Goal: Book appointment/travel/reservation

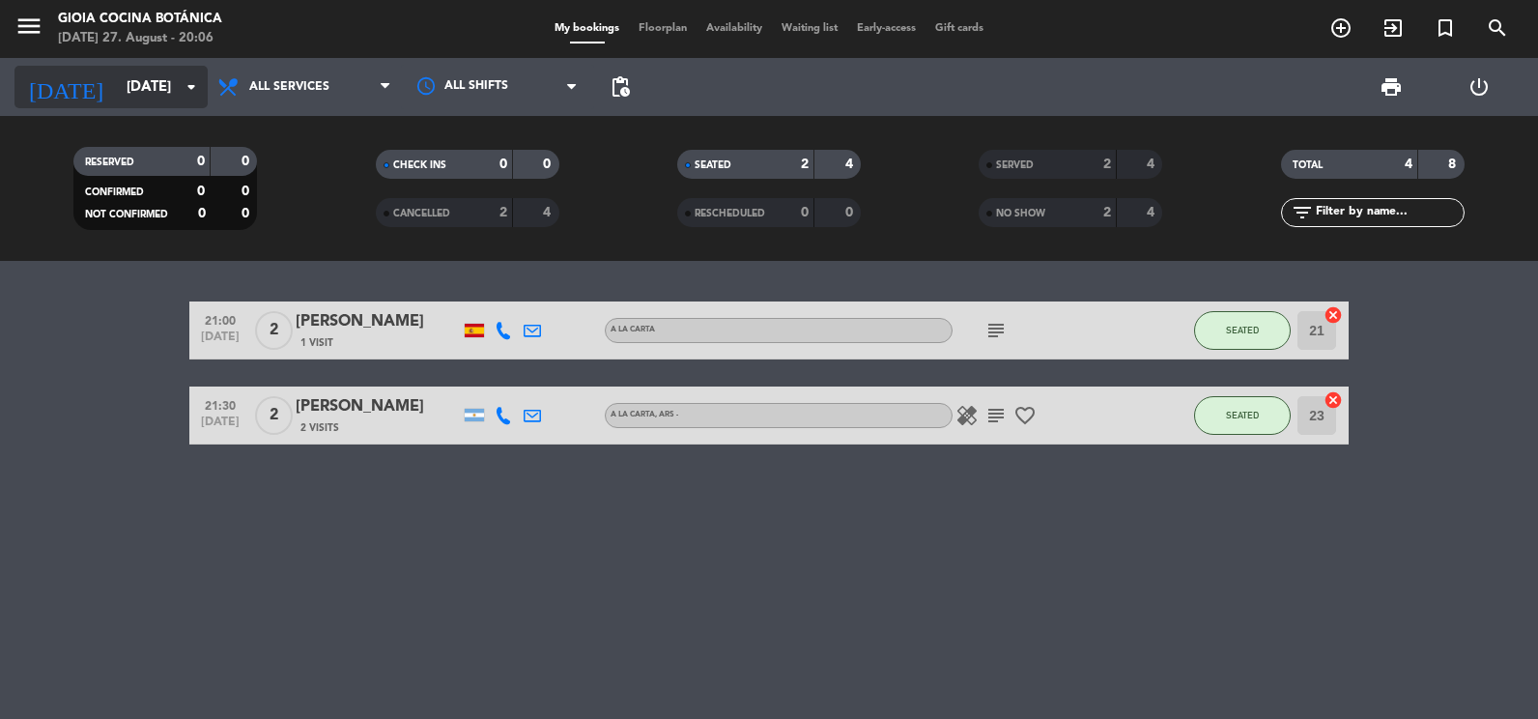
click at [167, 92] on input "[DATE]" at bounding box center [209, 88] width 185 height 36
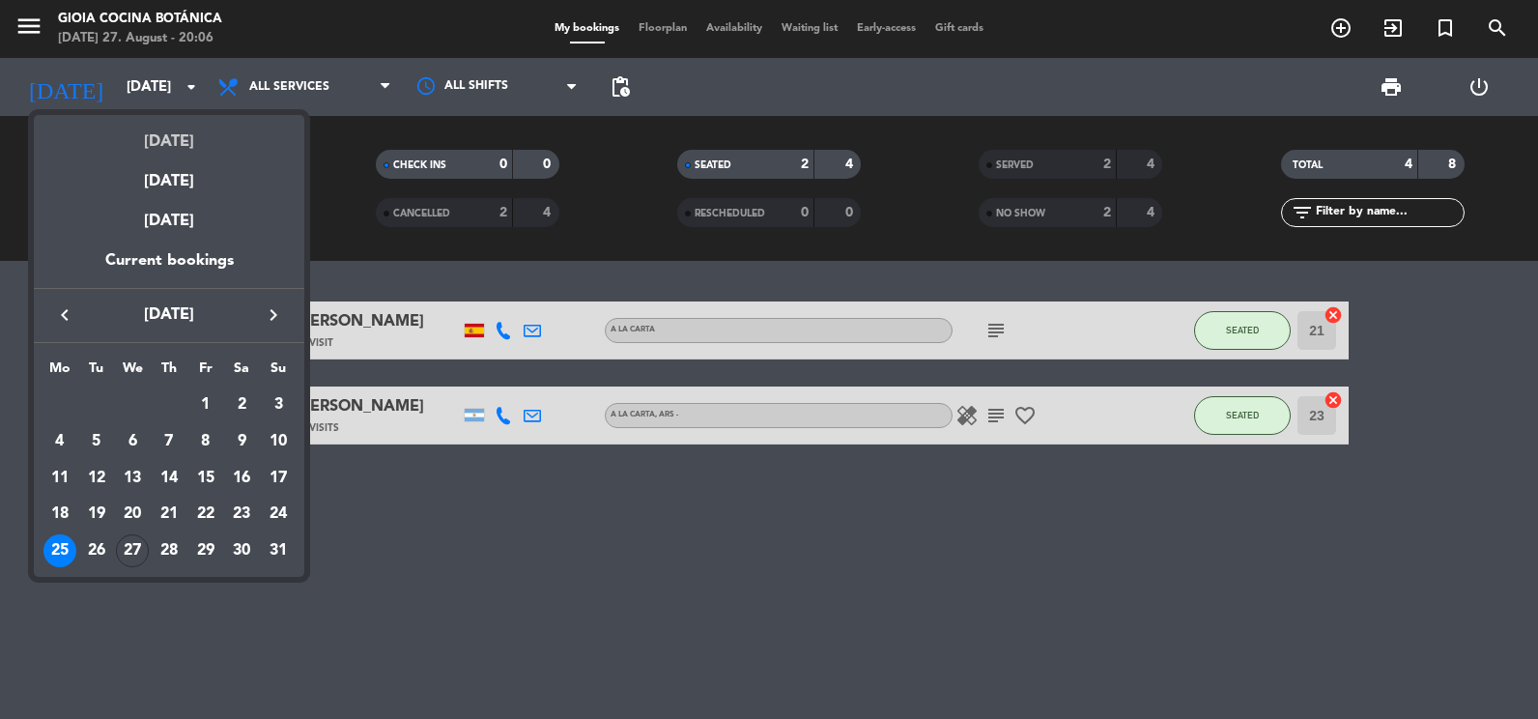
click at [186, 136] on div "[DATE]" at bounding box center [169, 135] width 271 height 40
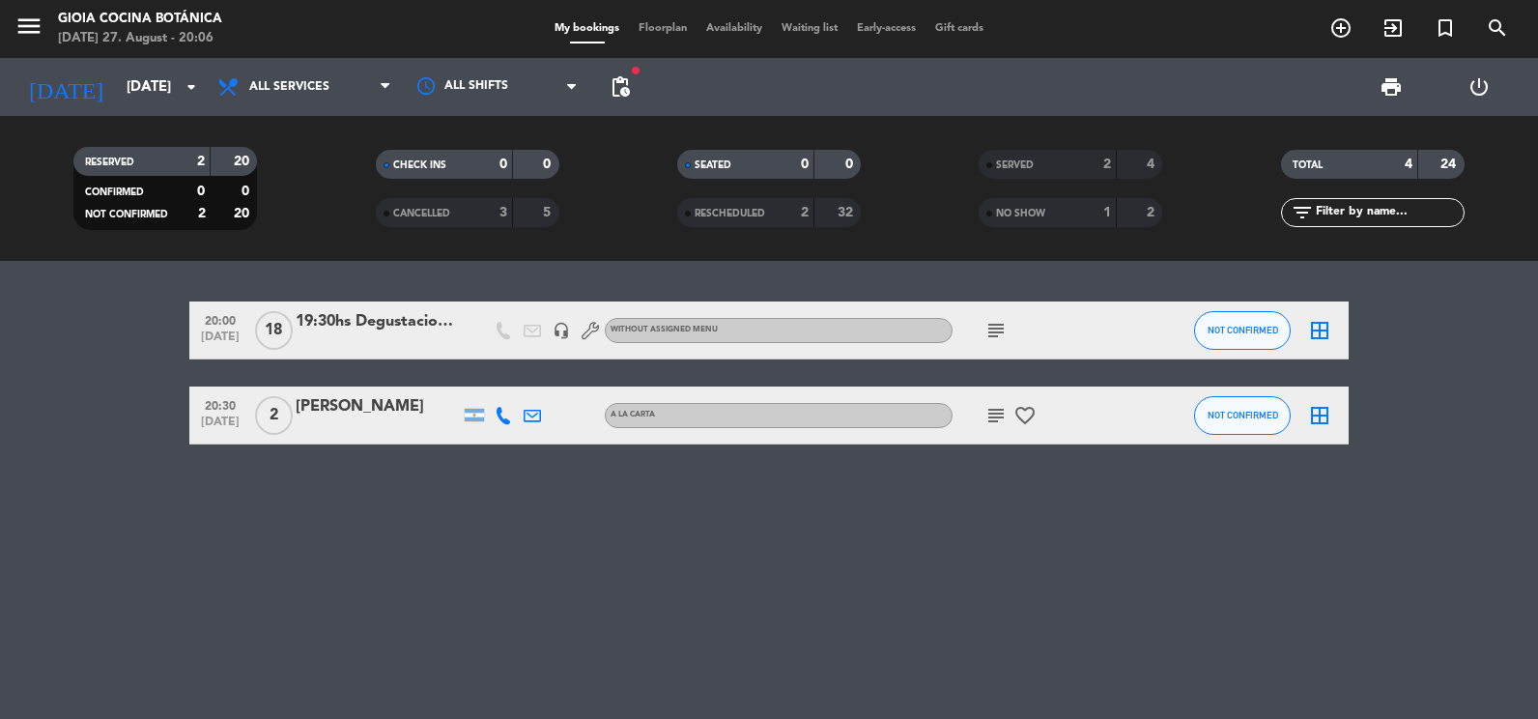
click at [995, 335] on icon "subject" at bounding box center [995, 330] width 23 height 23
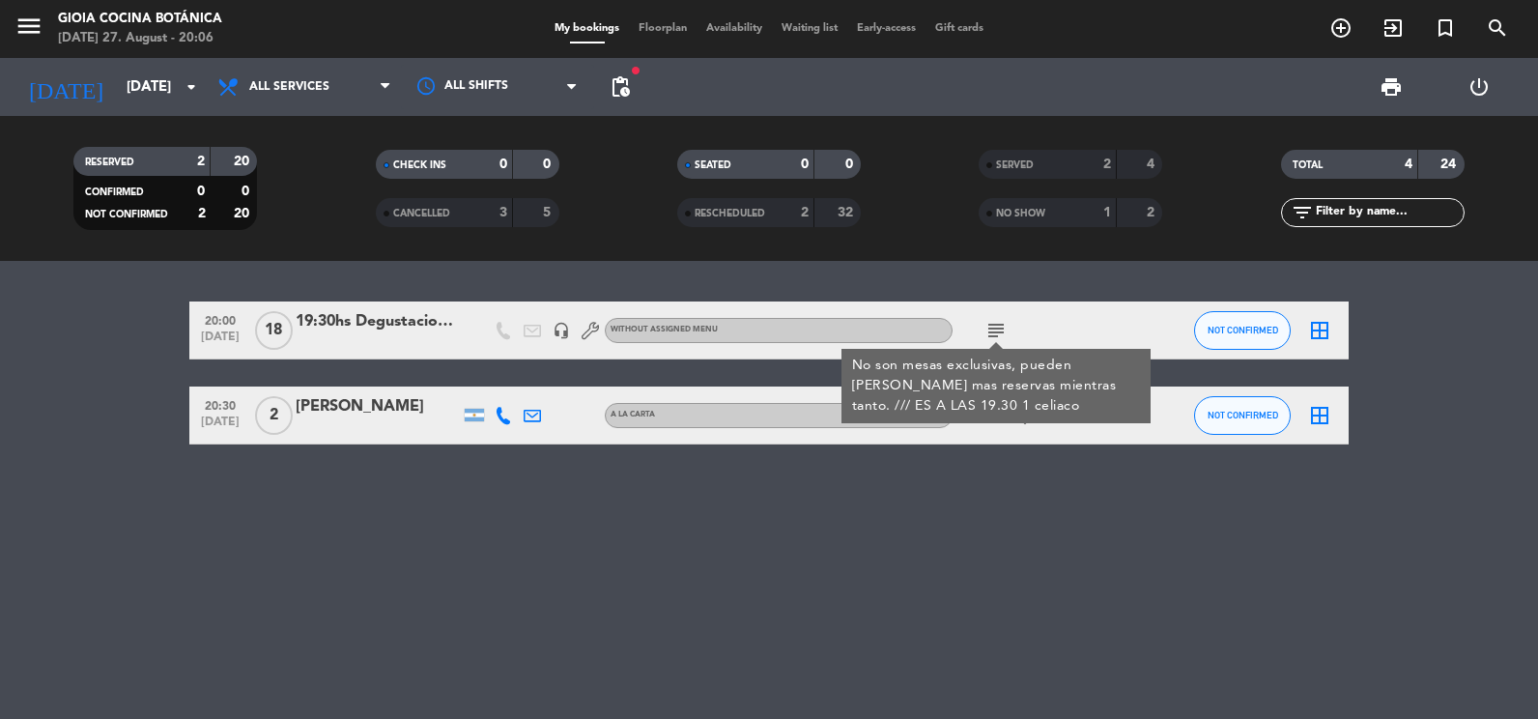
click at [999, 332] on icon "subject" at bounding box center [995, 330] width 23 height 23
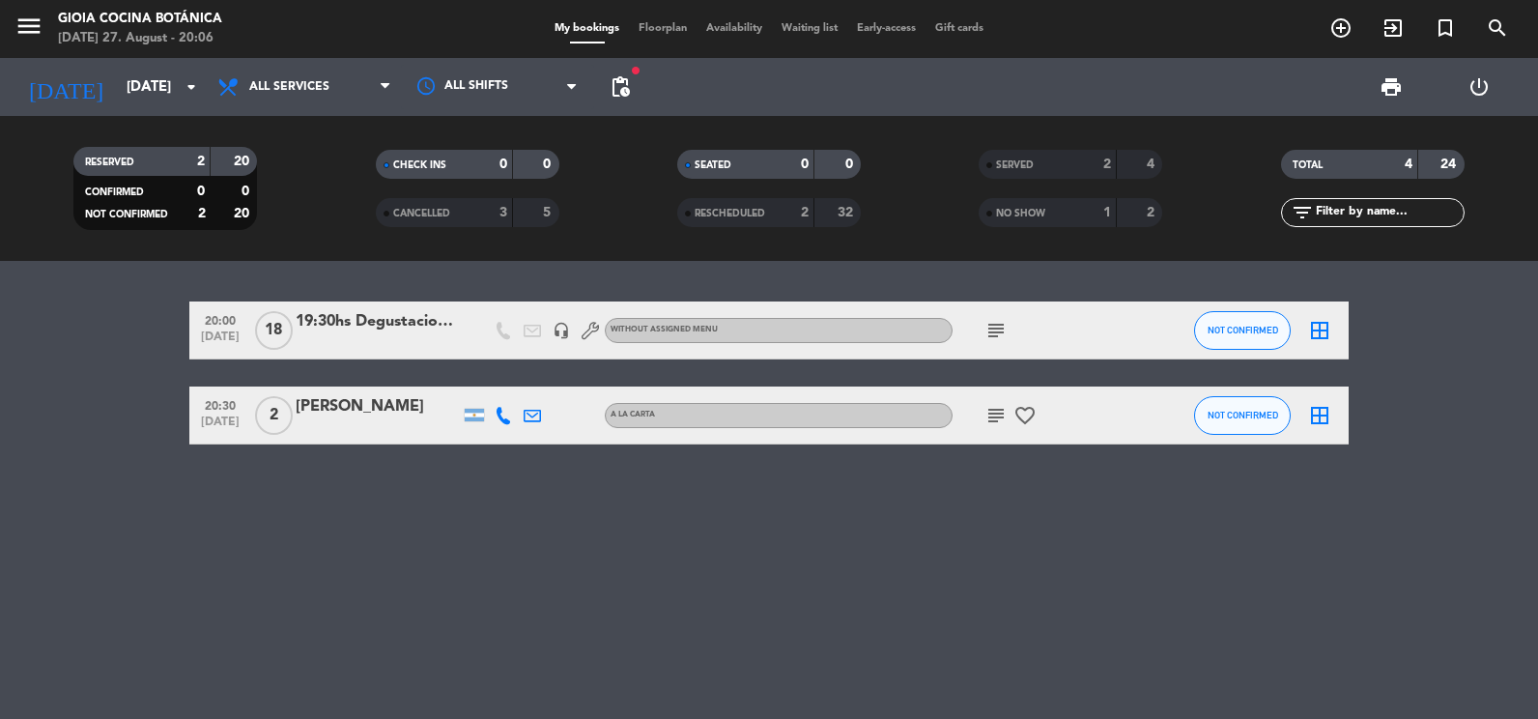
click at [995, 410] on icon "subject" at bounding box center [995, 415] width 23 height 23
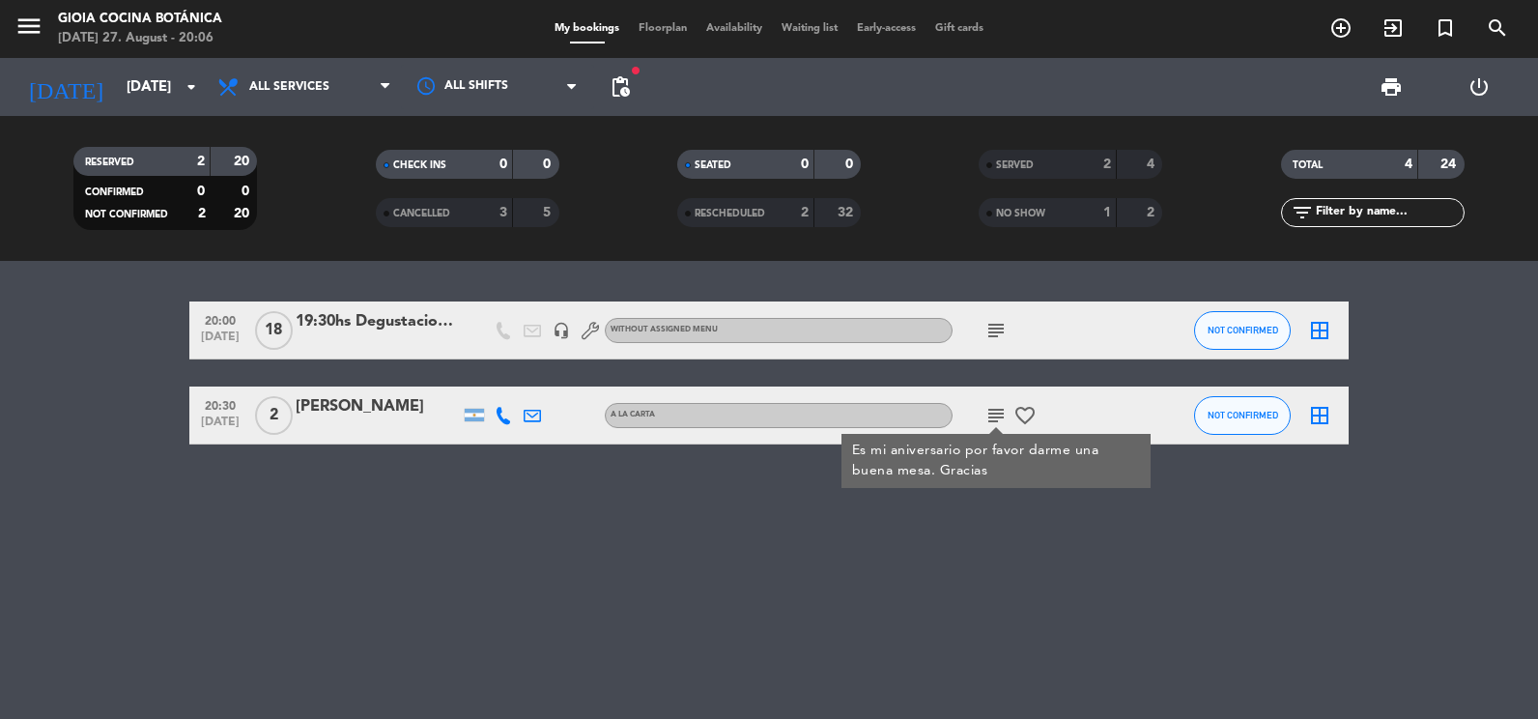
click at [995, 410] on icon "subject" at bounding box center [995, 415] width 23 height 23
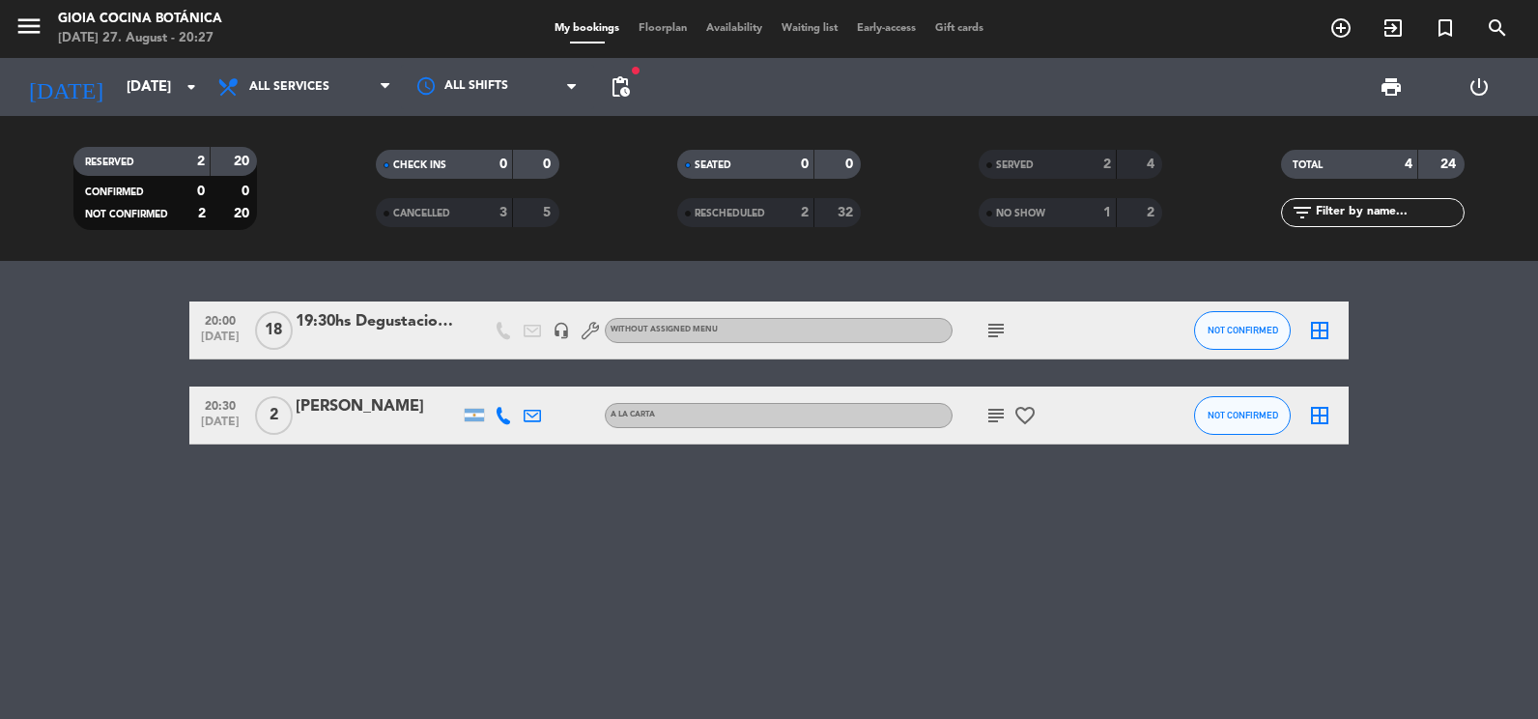
click at [990, 415] on icon "subject" at bounding box center [995, 415] width 23 height 23
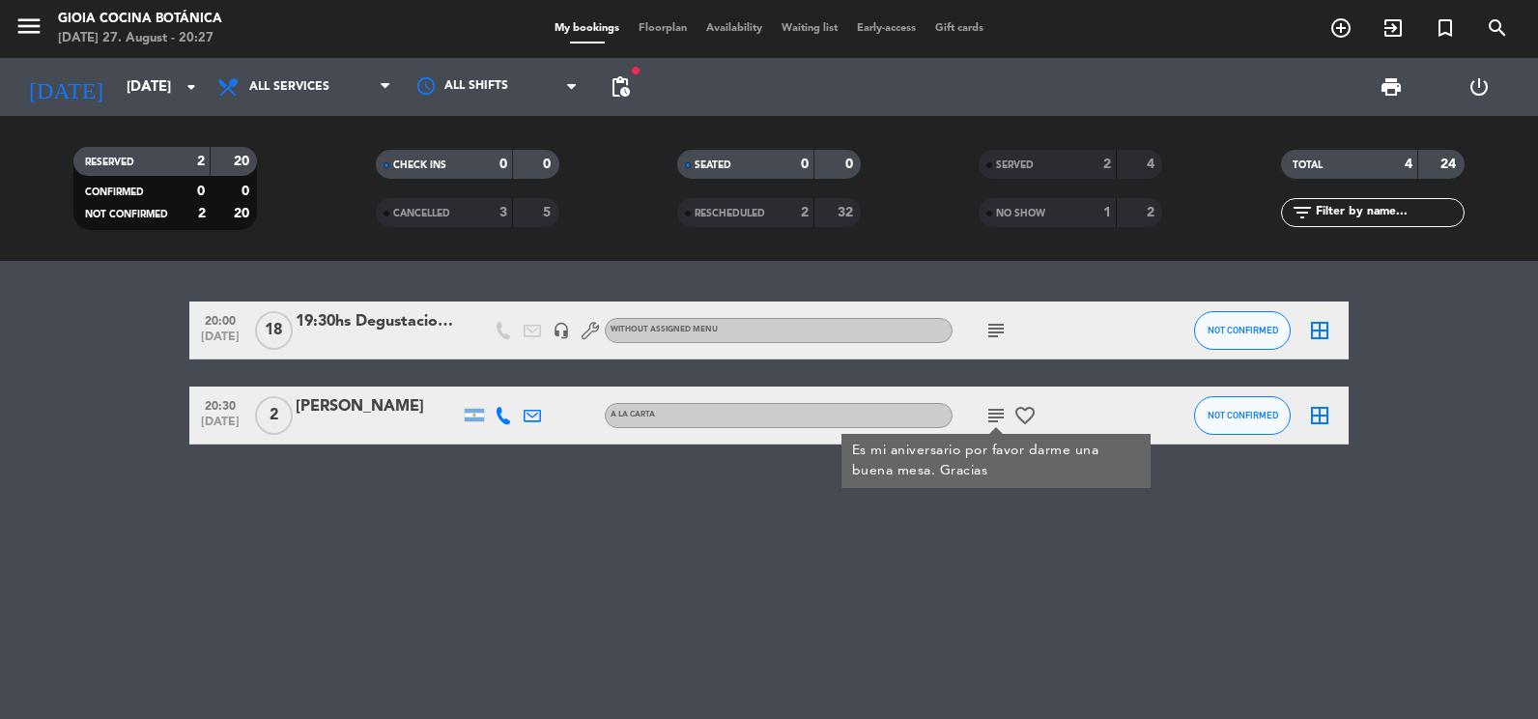
click at [990, 415] on icon "subject" at bounding box center [995, 415] width 23 height 23
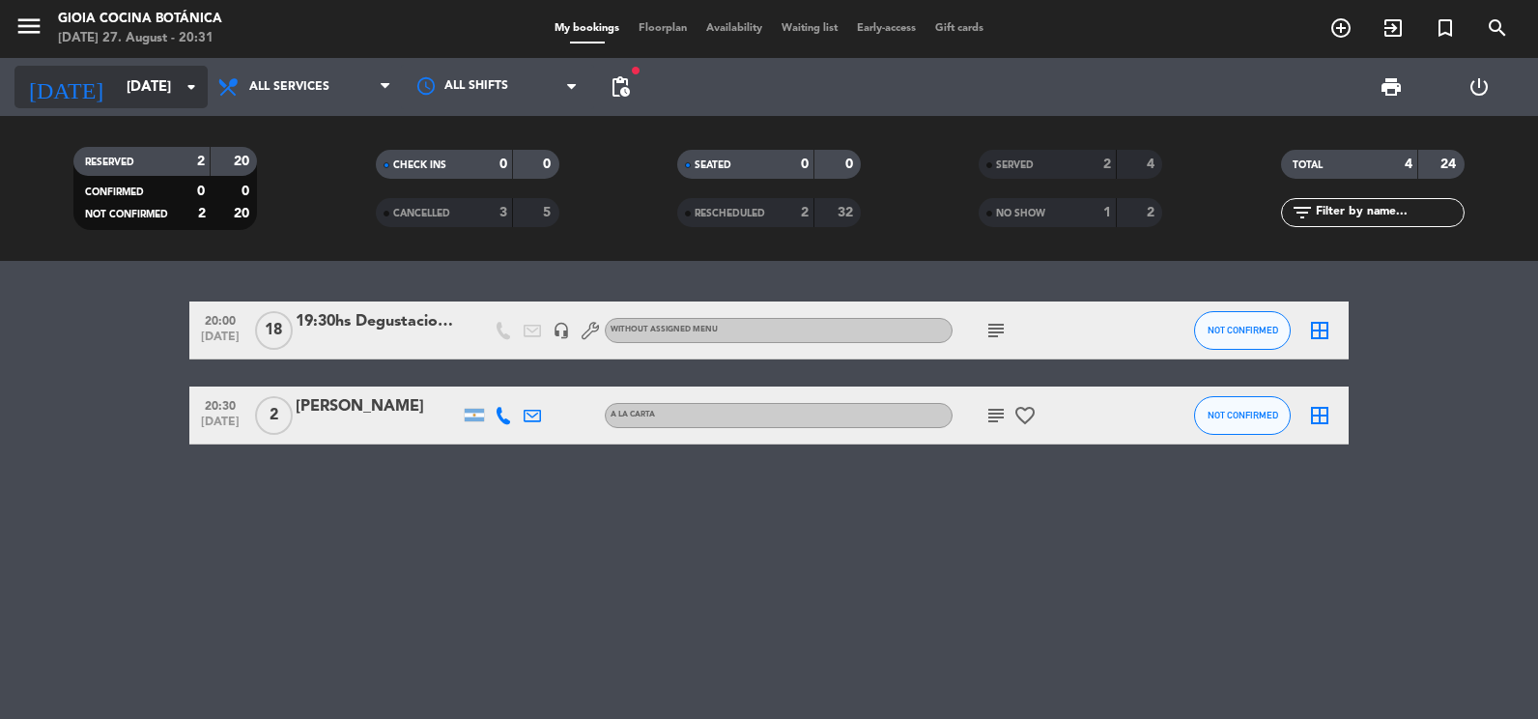
click at [117, 85] on input "[DATE]" at bounding box center [209, 88] width 185 height 36
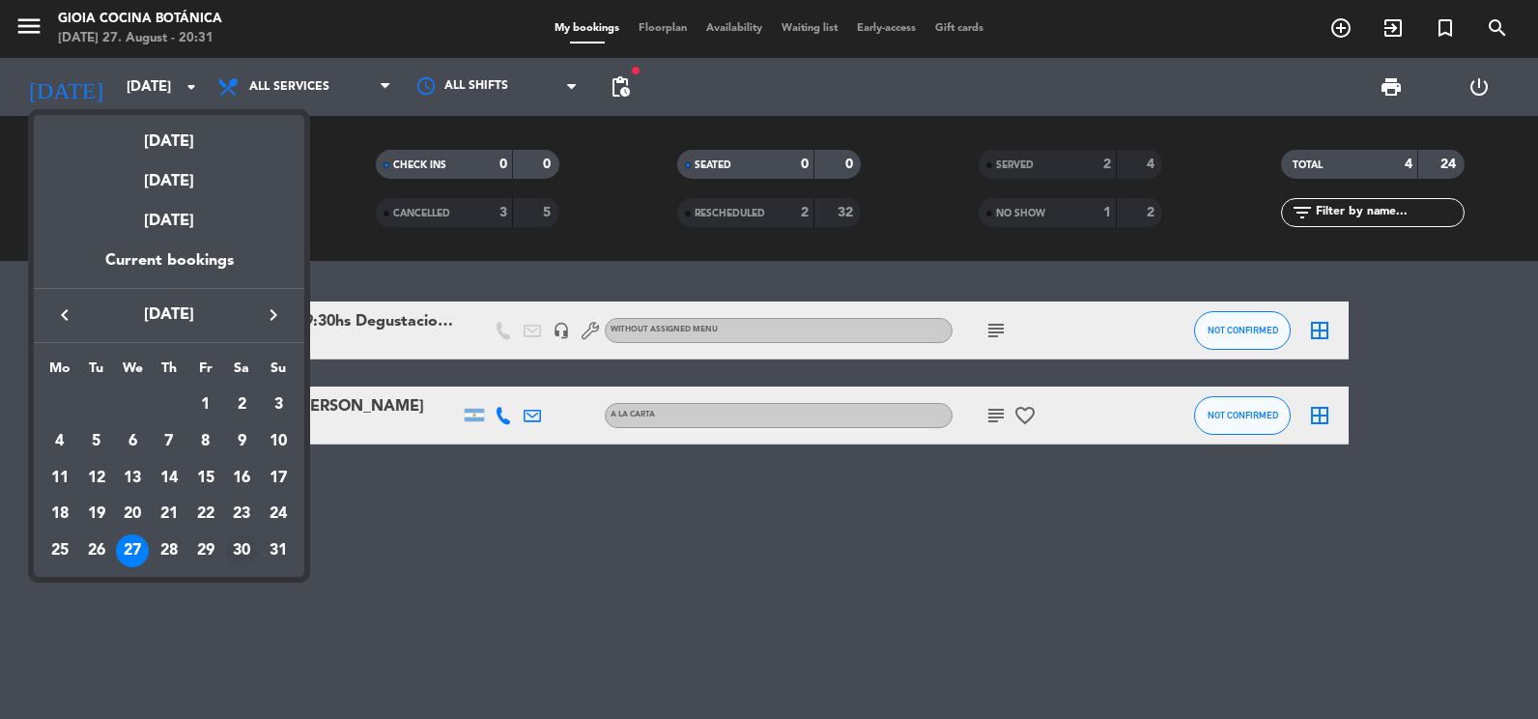
click at [243, 549] on div "30" at bounding box center [241, 550] width 33 height 33
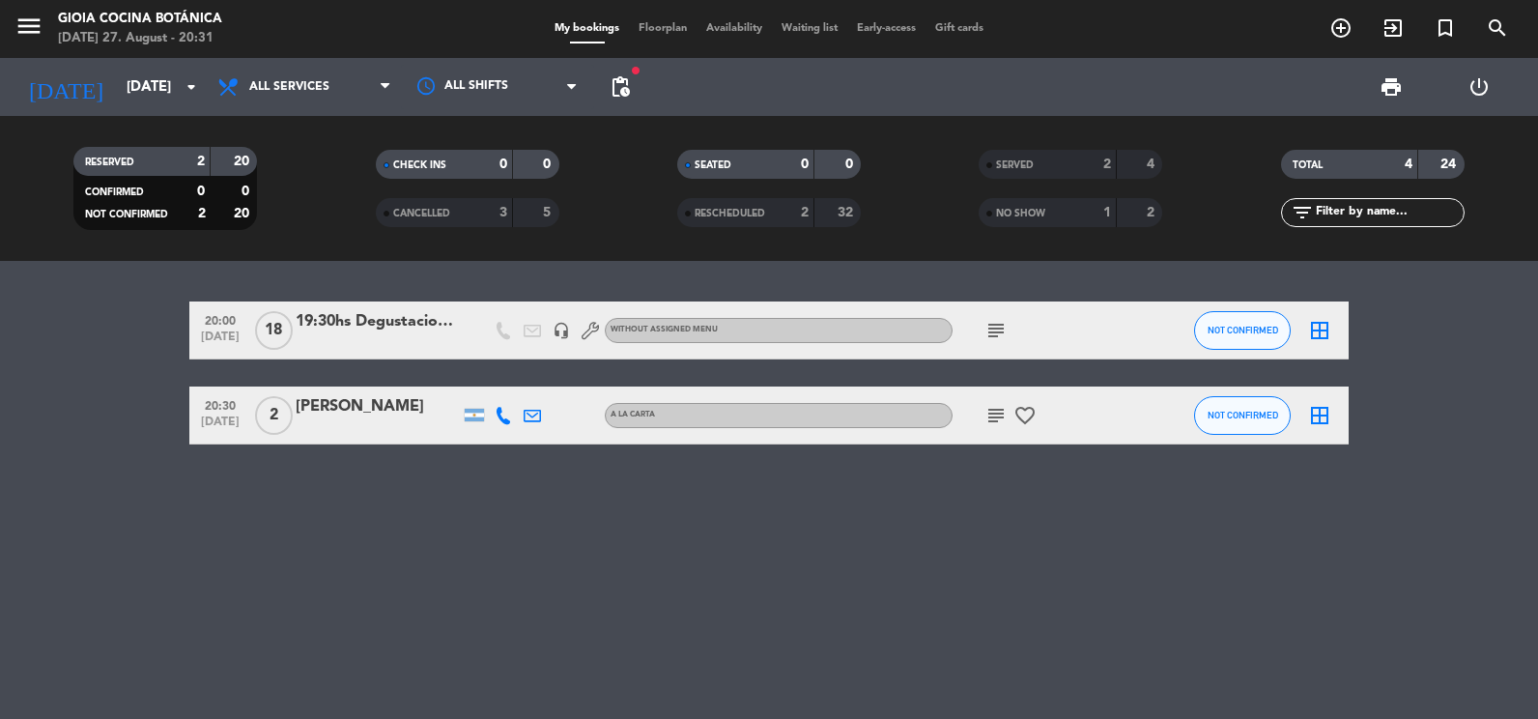
type input "[DATE]"
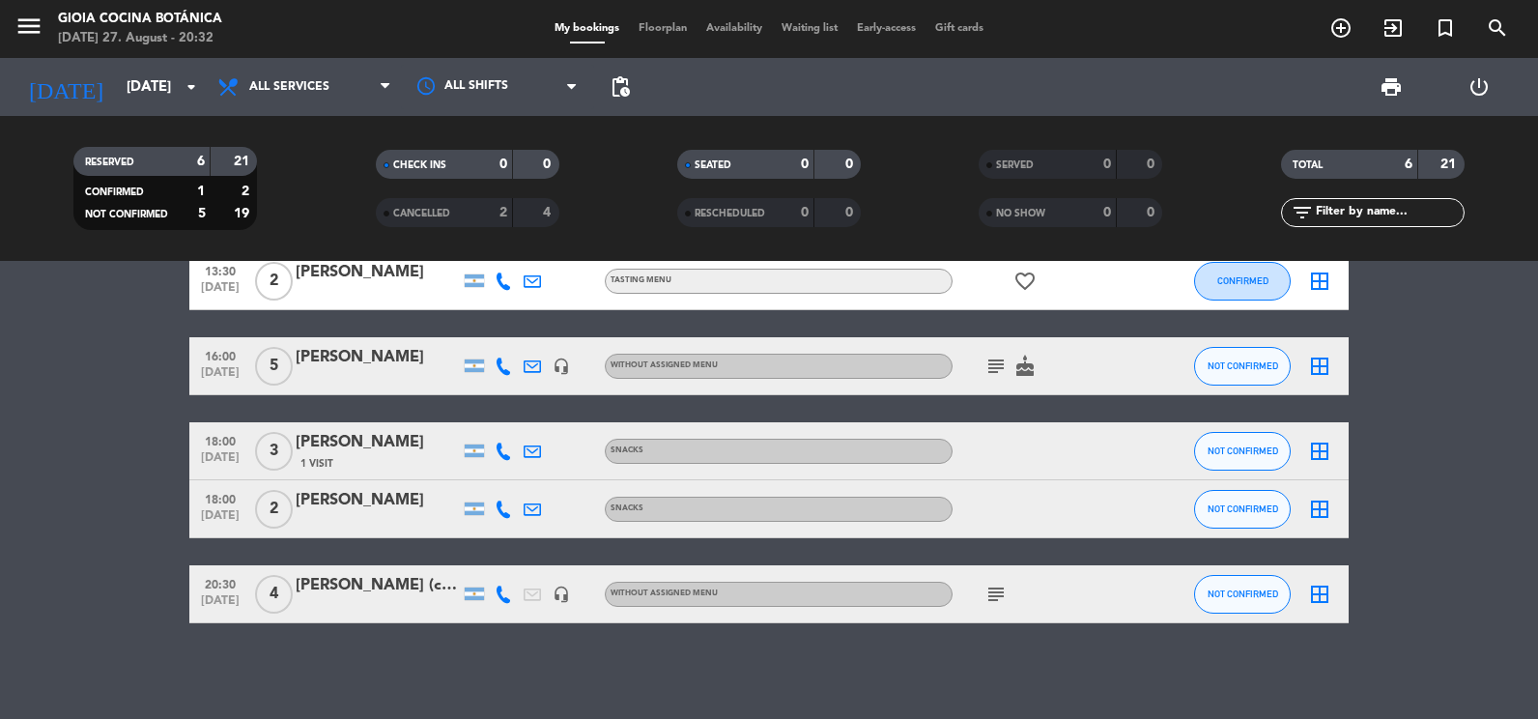
scroll to position [135, 0]
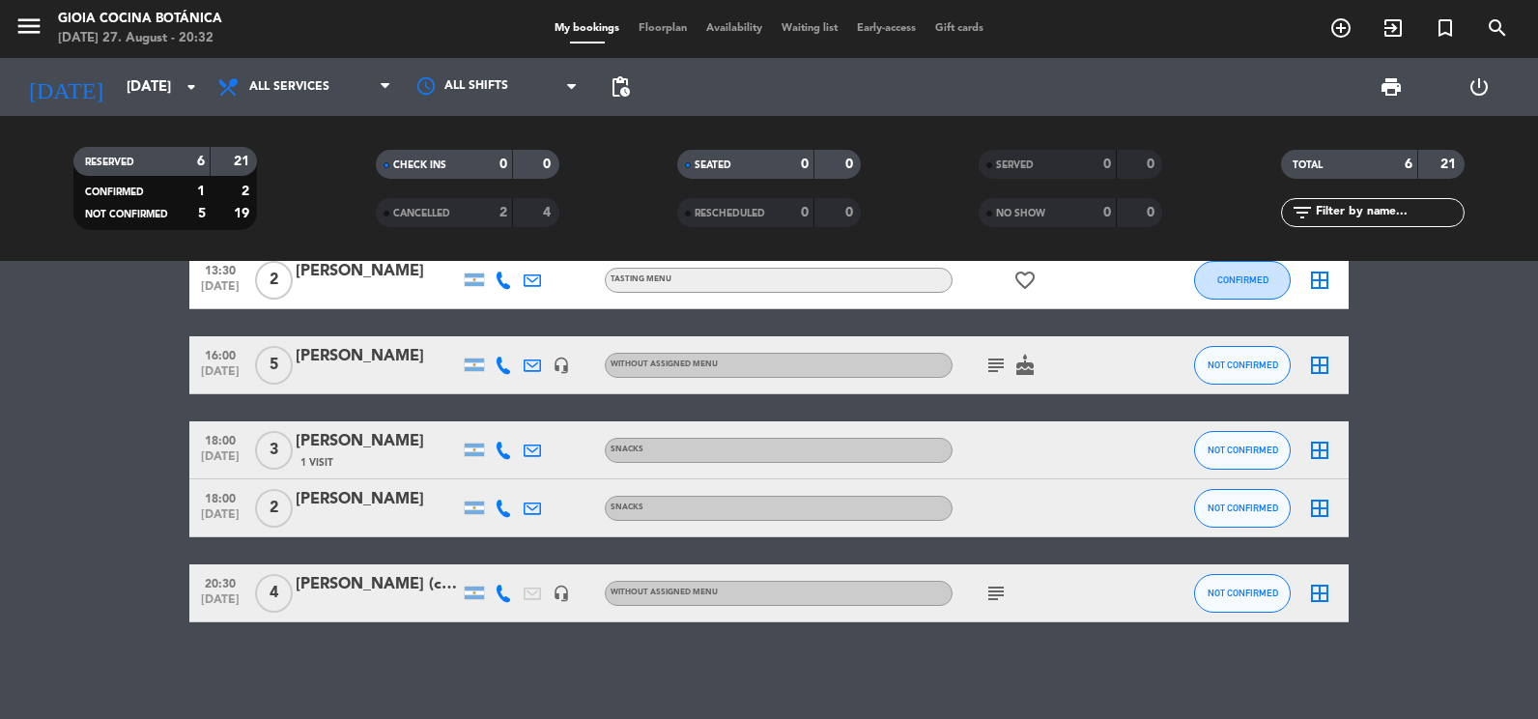
click at [990, 596] on icon "subject" at bounding box center [995, 593] width 23 height 23
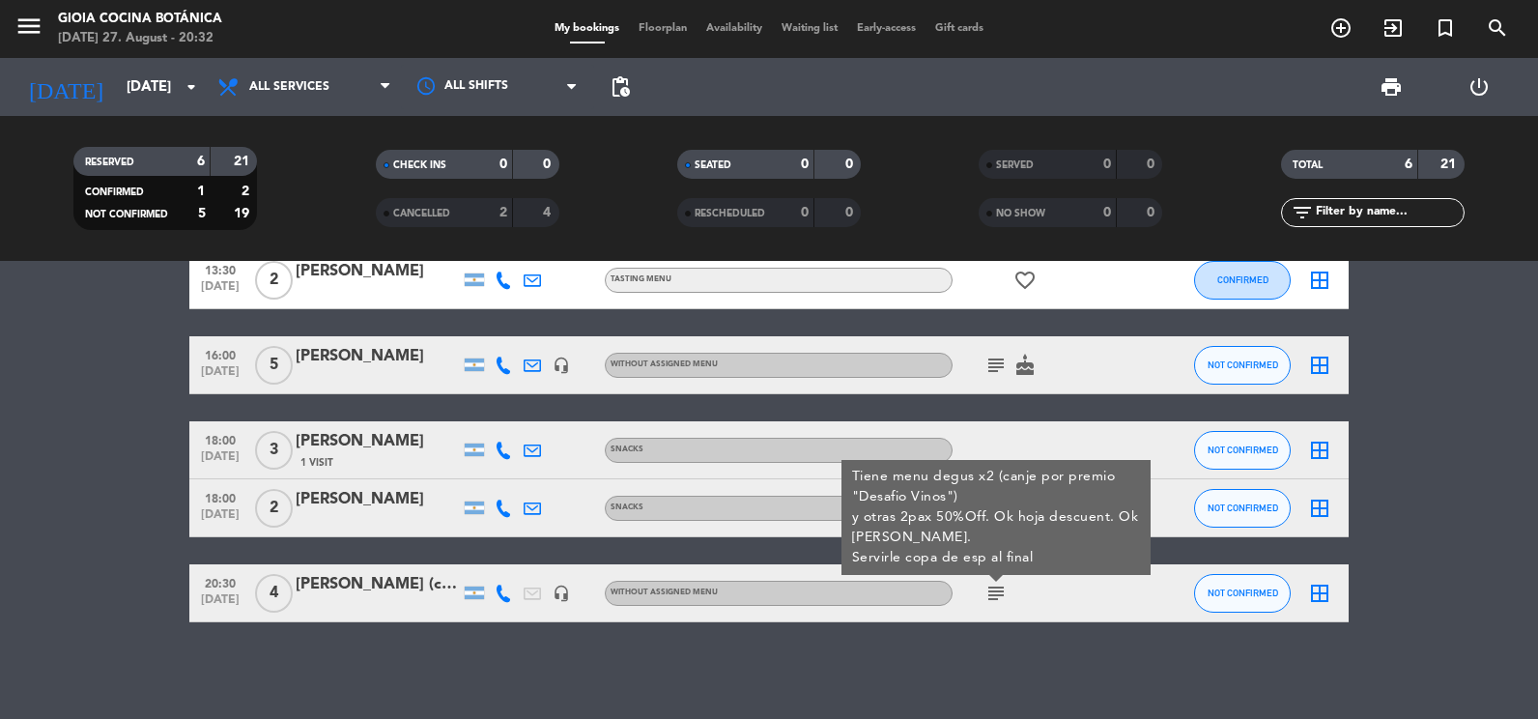
click at [967, 652] on div "12:45 [DATE] 5 [PERSON_NAME] [PERSON_NAME] subject cake NOT CONFIRMED border_al…" at bounding box center [769, 490] width 1538 height 458
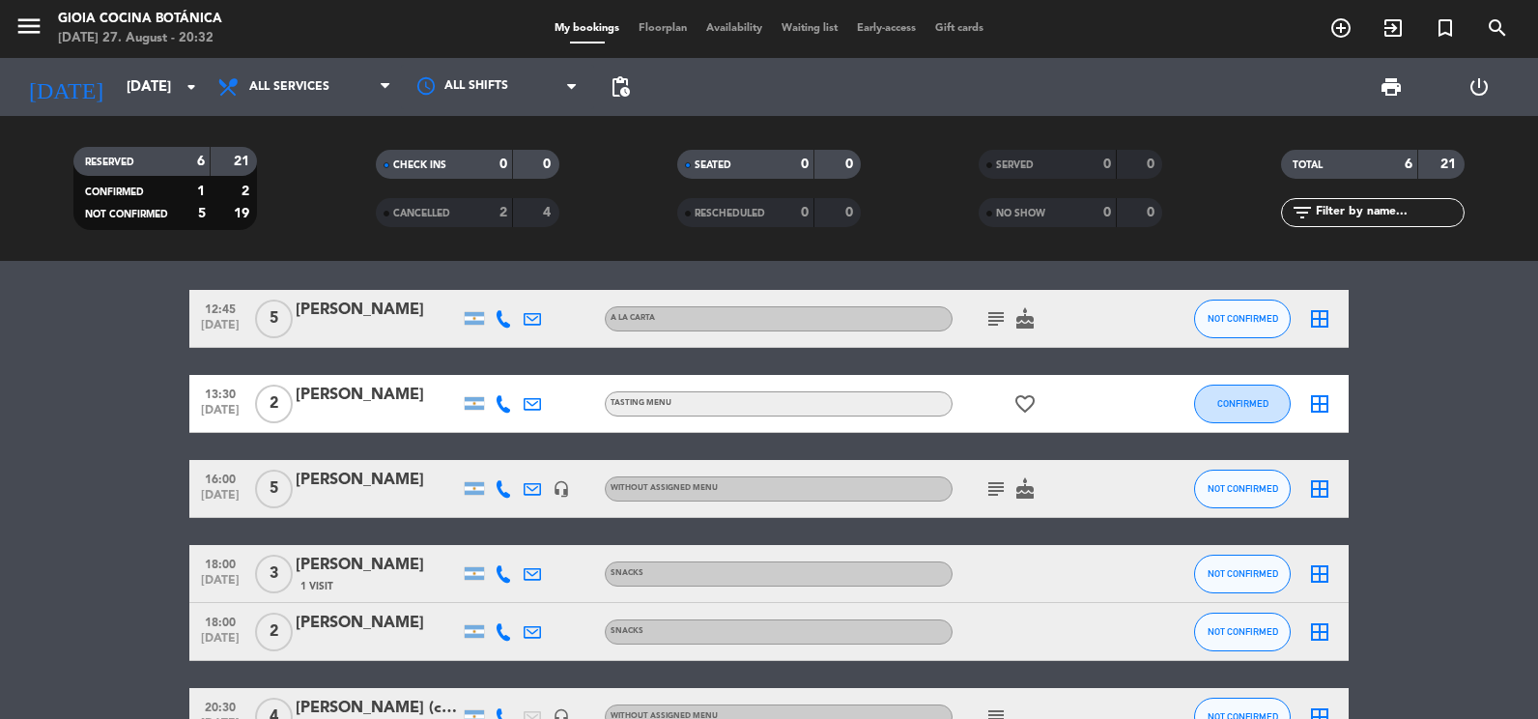
scroll to position [0, 0]
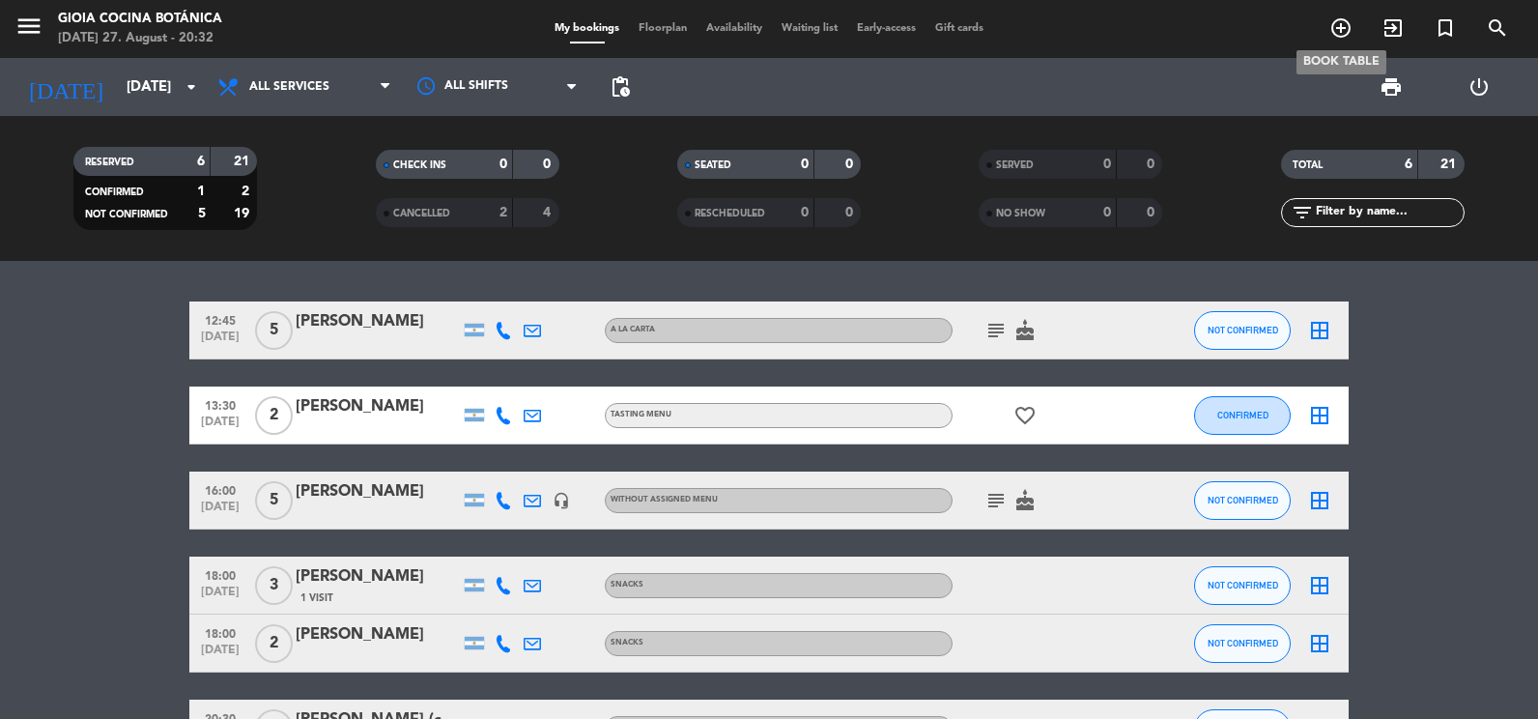
click at [1337, 29] on icon "add_circle_outline" at bounding box center [1340, 27] width 23 height 23
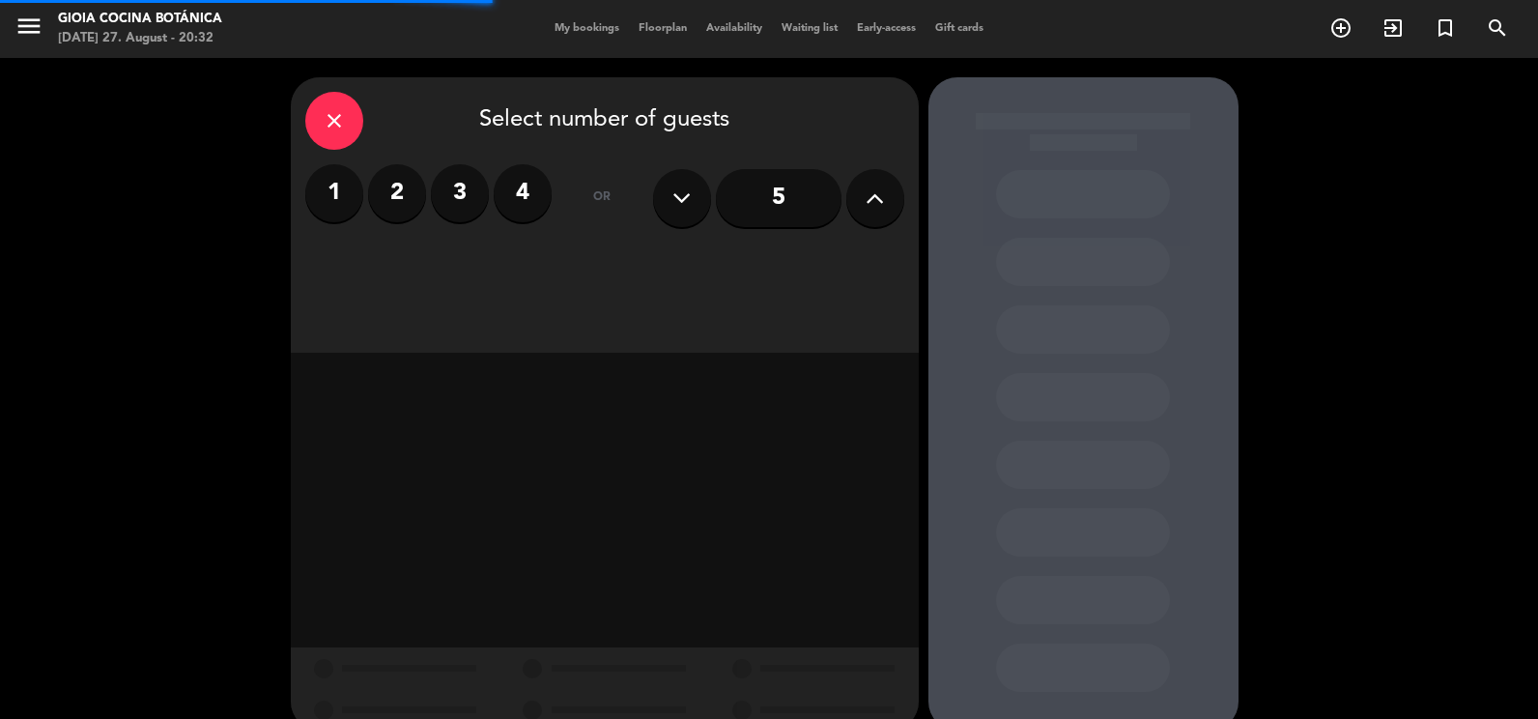
click at [862, 195] on button at bounding box center [875, 198] width 58 height 58
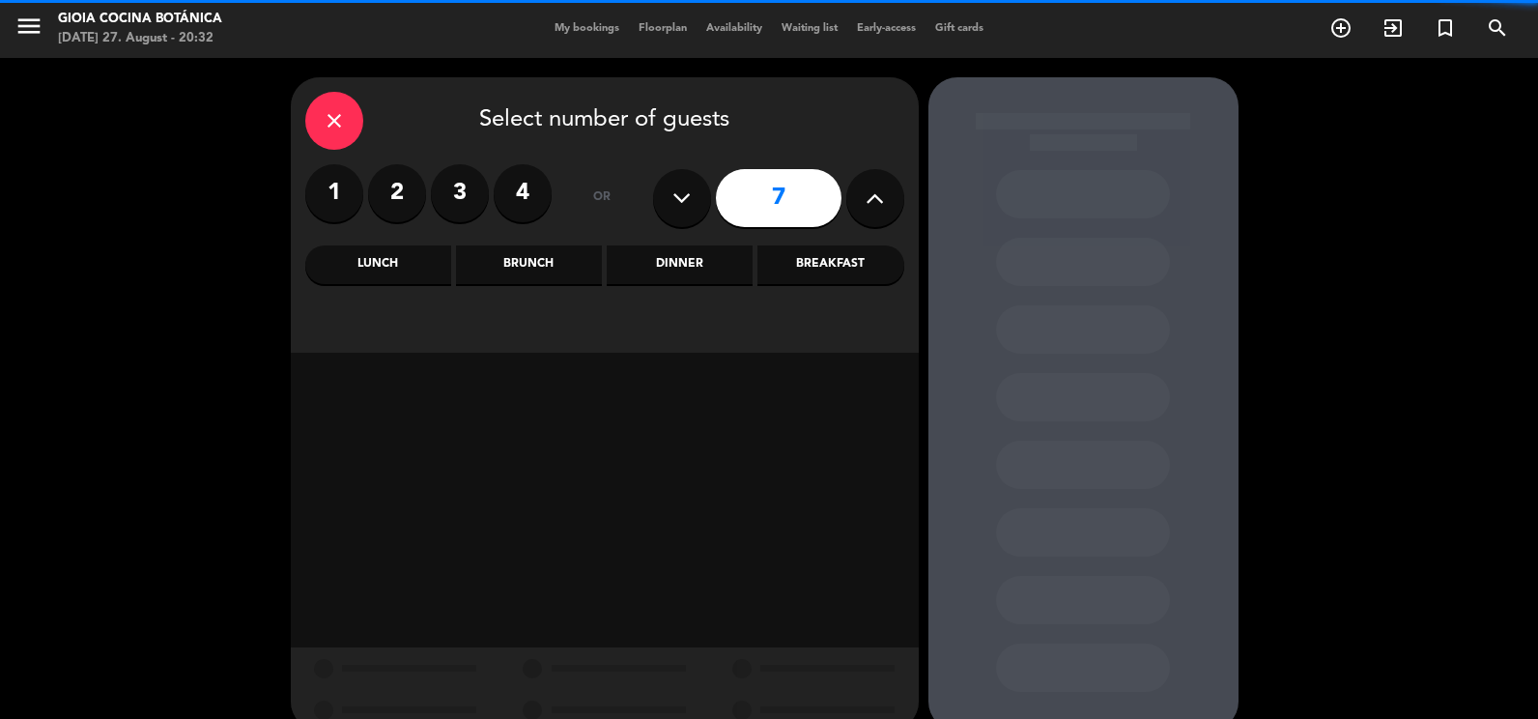
click at [862, 195] on button at bounding box center [875, 198] width 58 height 58
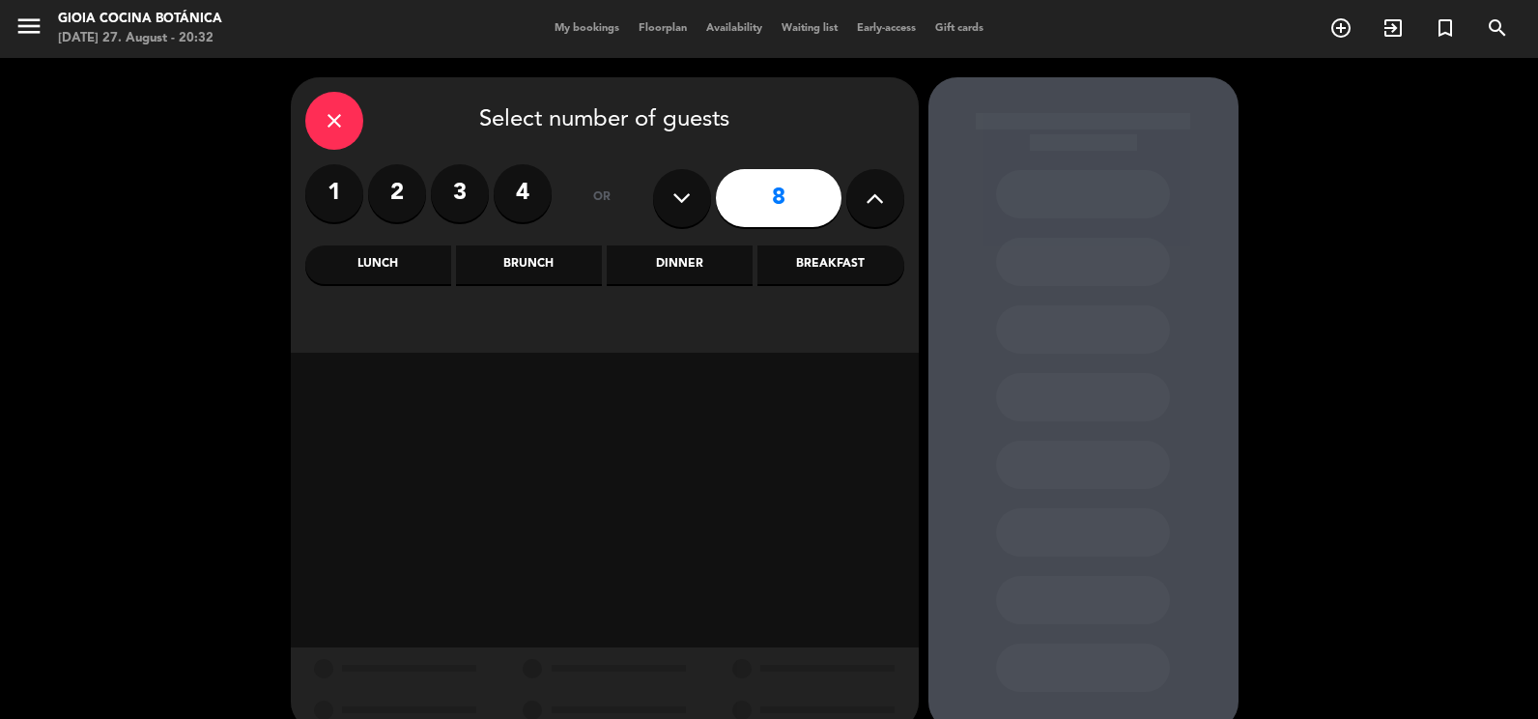
click at [862, 195] on button at bounding box center [875, 198] width 58 height 58
type input "10"
click at [323, 108] on div "close" at bounding box center [334, 121] width 58 height 58
